Goal: Task Accomplishment & Management: Complete application form

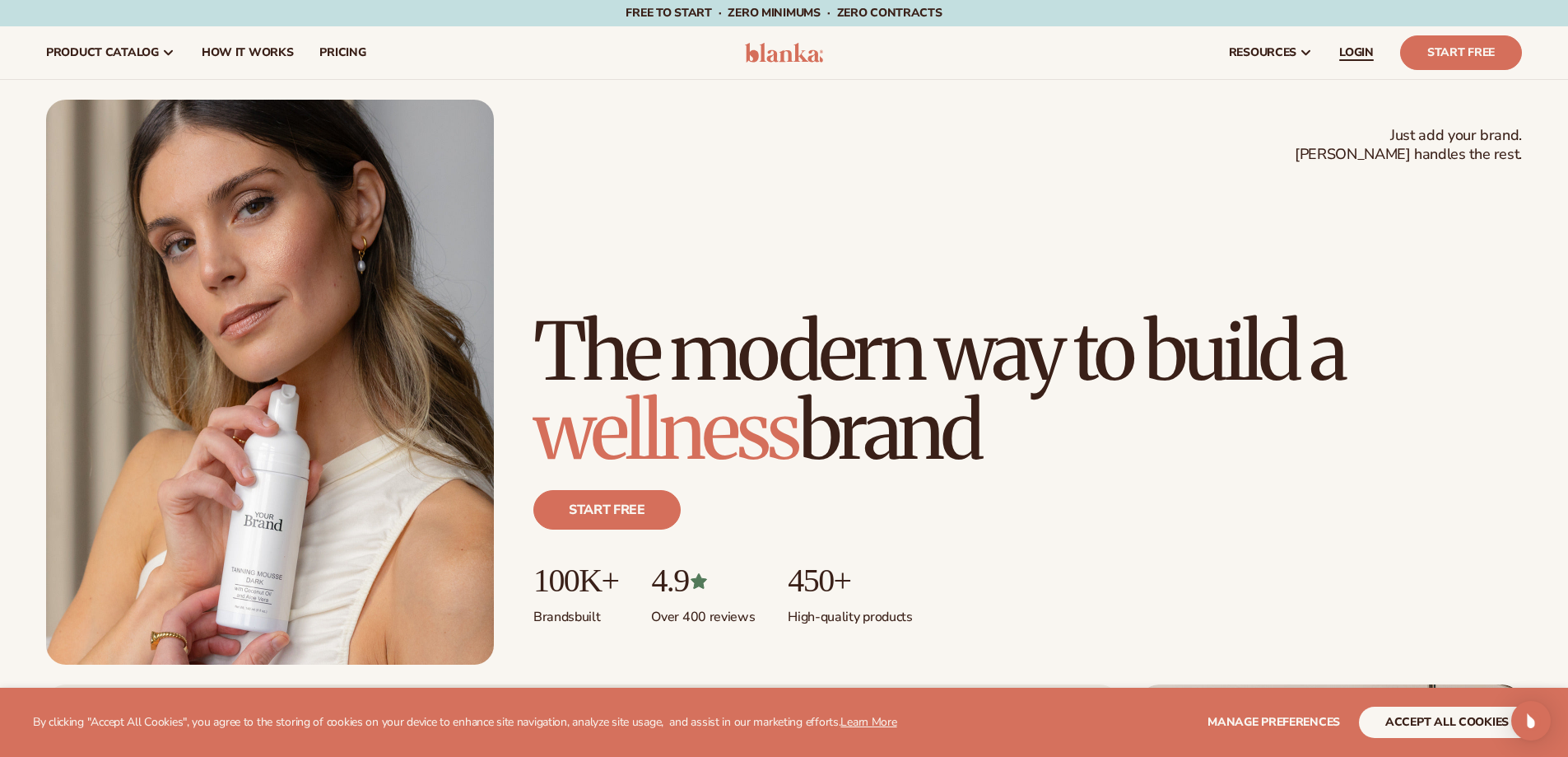
click at [1349, 62] on link "LOGIN" at bounding box center [1356, 52] width 61 height 53
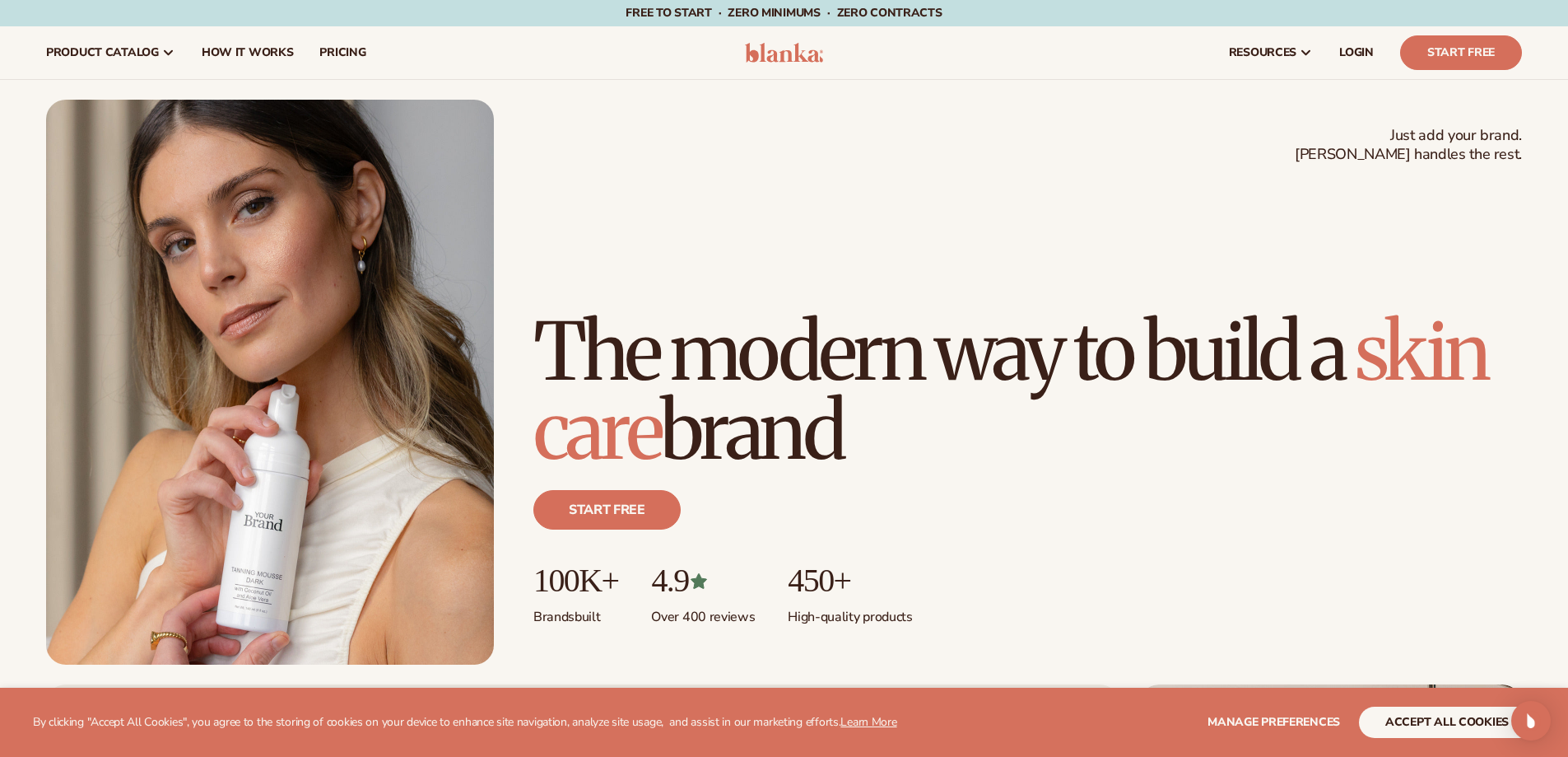
click at [759, 49] on img at bounding box center [784, 52] width 78 height 20
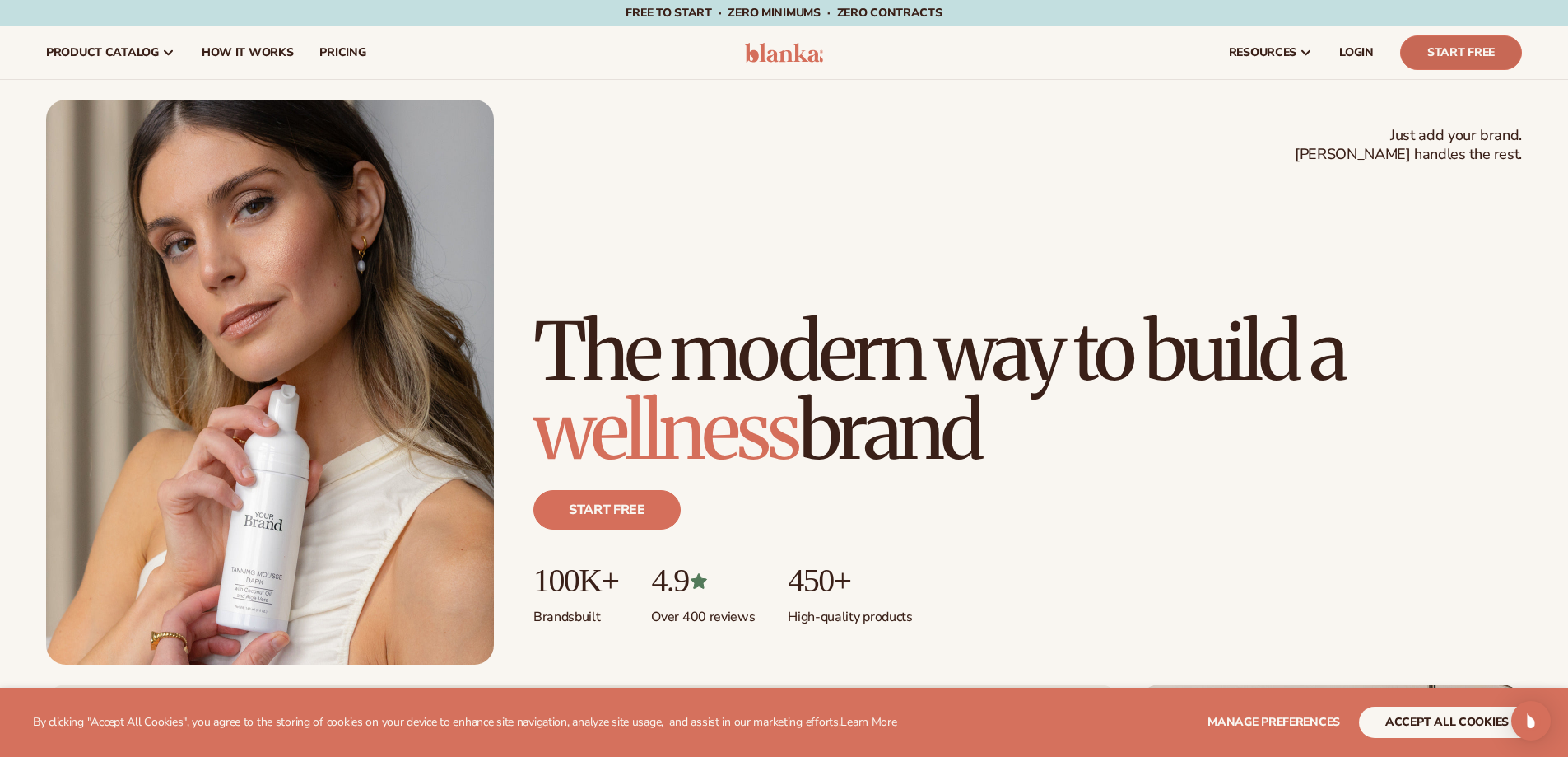
click at [1487, 54] on link "Start Free" at bounding box center [1460, 53] width 122 height 35
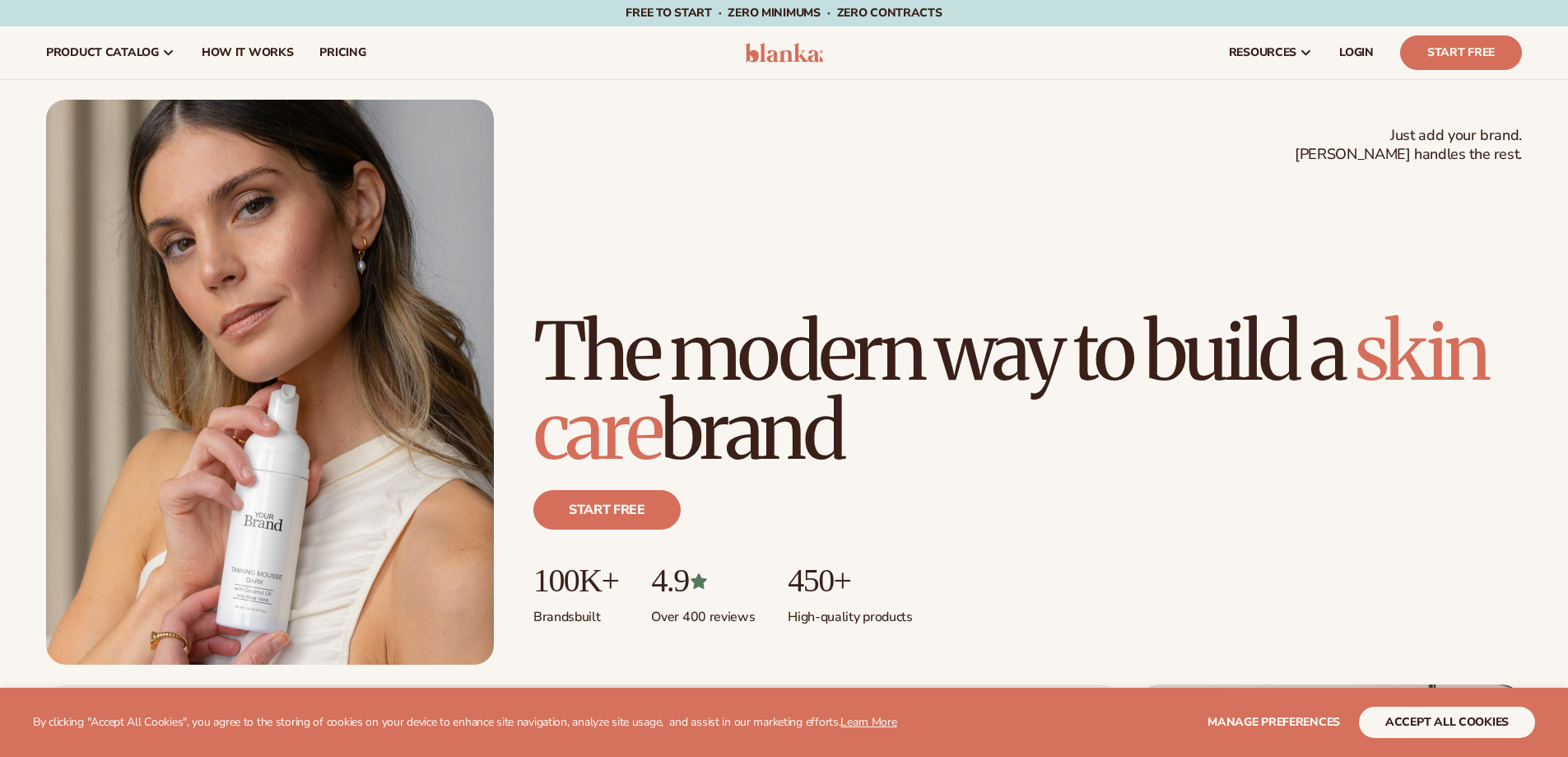
drag, startPoint x: 1212, startPoint y: 129, endPoint x: 1271, endPoint y: 99, distance: 66.2
click at [1213, 131] on div "Just add your brand. Blanka handles the rest. beauty,skin care,wellness,makeup …" at bounding box center [784, 381] width 1476 height 565
click at [1348, 49] on span "LOGIN" at bounding box center [1356, 53] width 35 height 13
